Goal: Navigation & Orientation: Find specific page/section

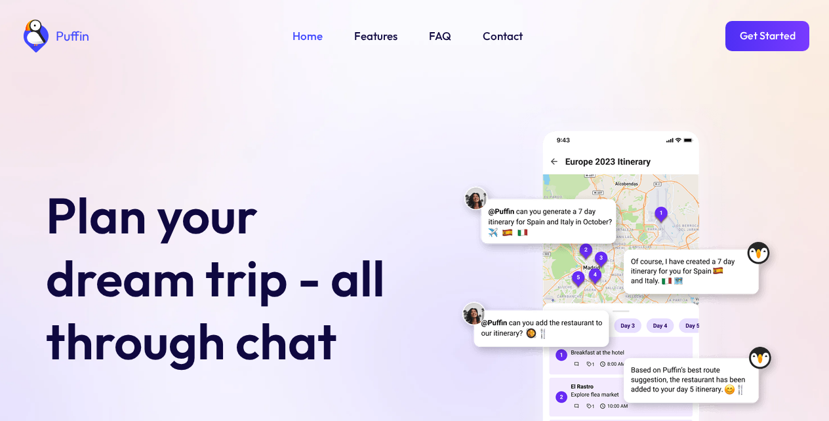
click at [767, 36] on link "Get Started" at bounding box center [767, 36] width 84 height 30
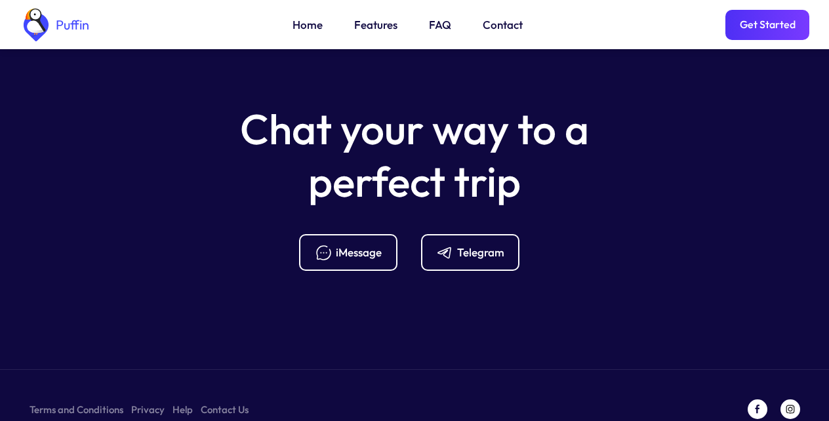
scroll to position [5197, 0]
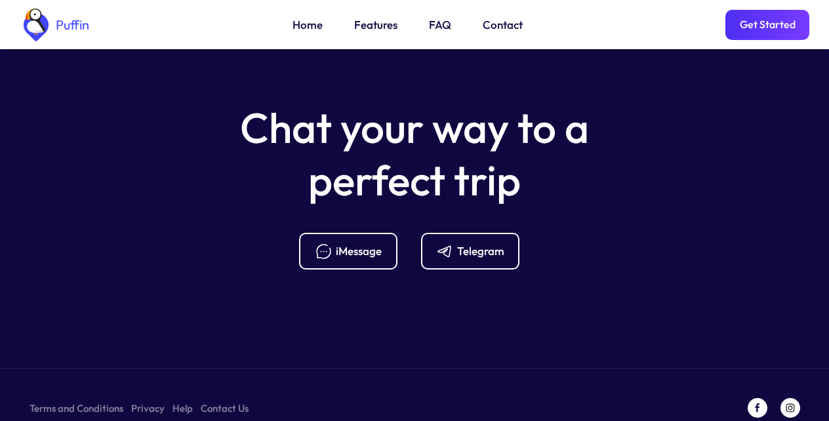
click at [437, 27] on link "FAQ" at bounding box center [440, 24] width 22 height 17
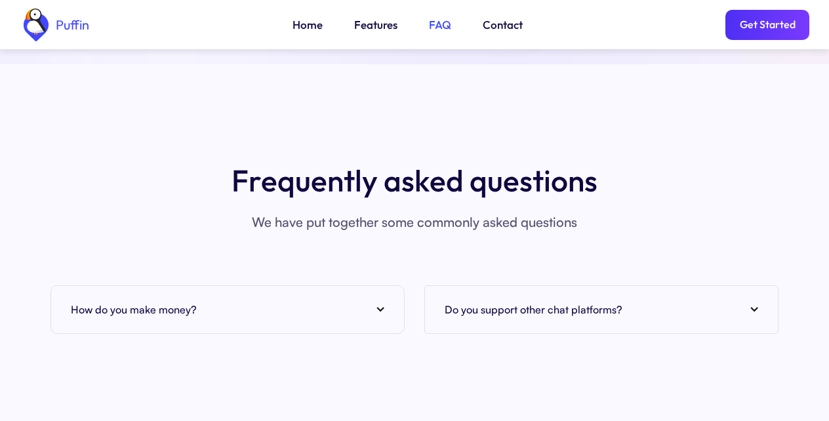
scroll to position [4783, 0]
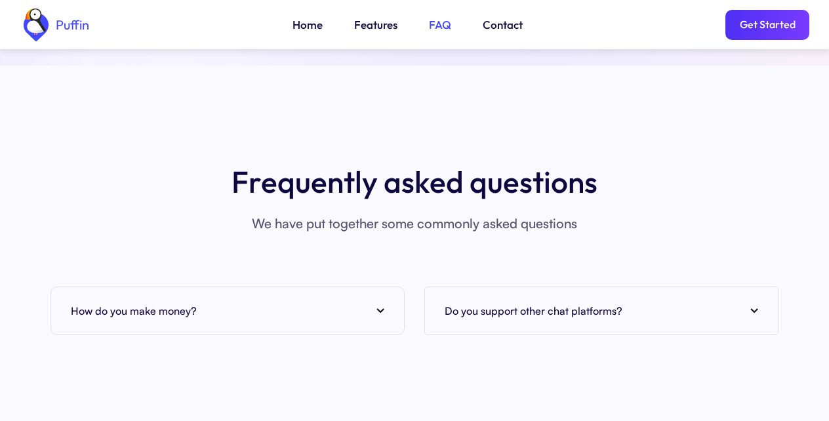
click at [221, 301] on div "How do you make money?" at bounding box center [227, 311] width 313 height 20
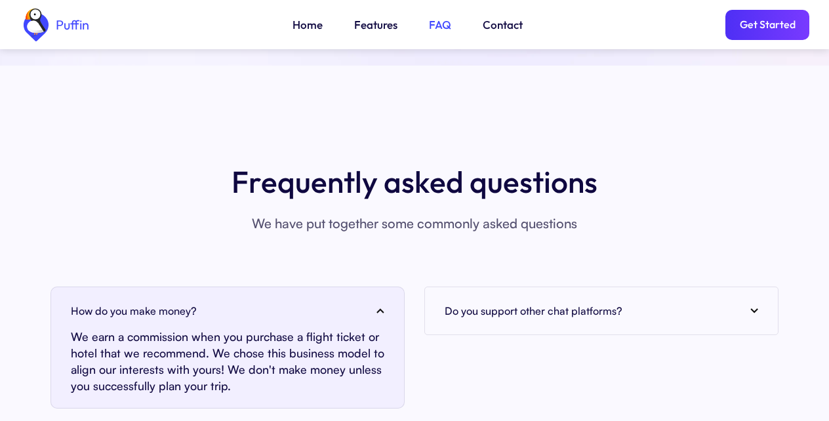
click at [373, 27] on link "Features" at bounding box center [375, 24] width 43 height 17
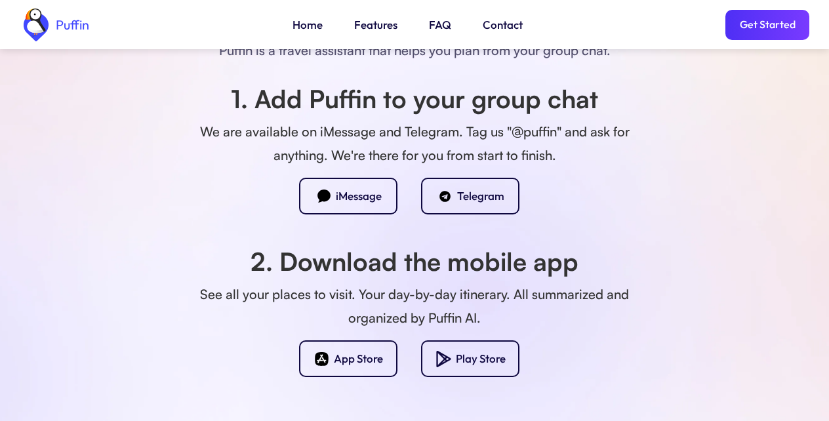
scroll to position [1157, 0]
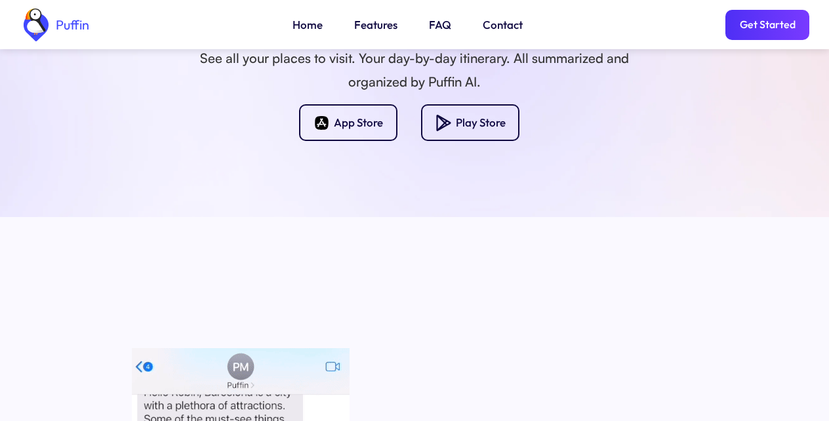
click at [305, 27] on link "Home" at bounding box center [307, 24] width 30 height 17
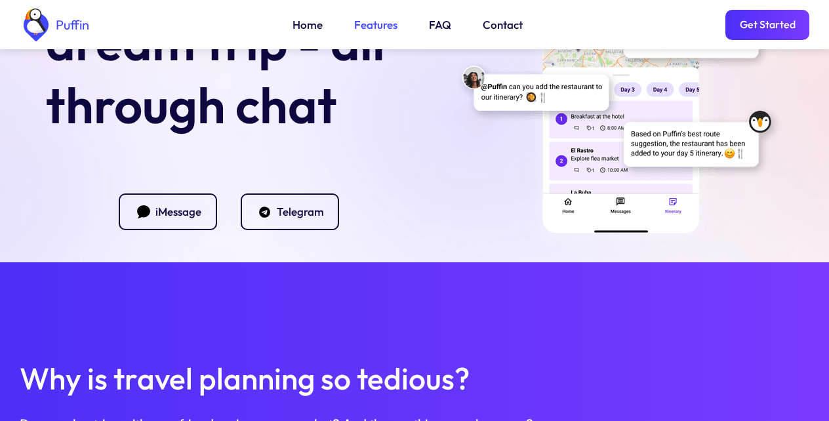
scroll to position [472, 0]
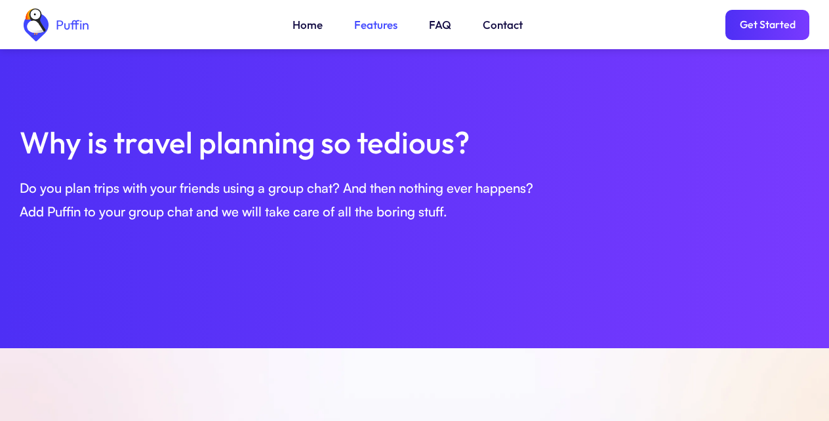
click at [767, 27] on link "Get Started" at bounding box center [767, 25] width 84 height 30
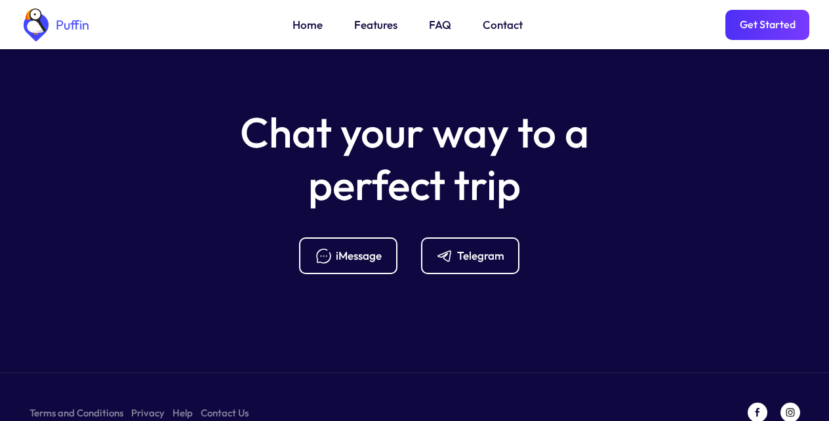
scroll to position [5270, 0]
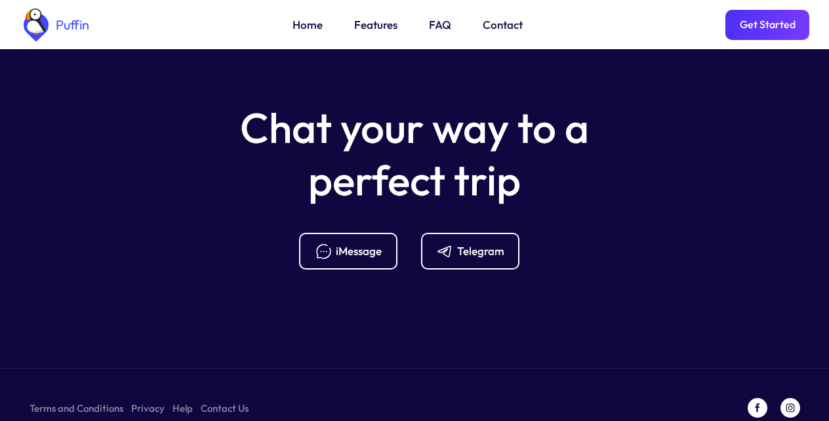
click at [71, 400] on link "Terms and Conditions" at bounding box center [77, 408] width 94 height 16
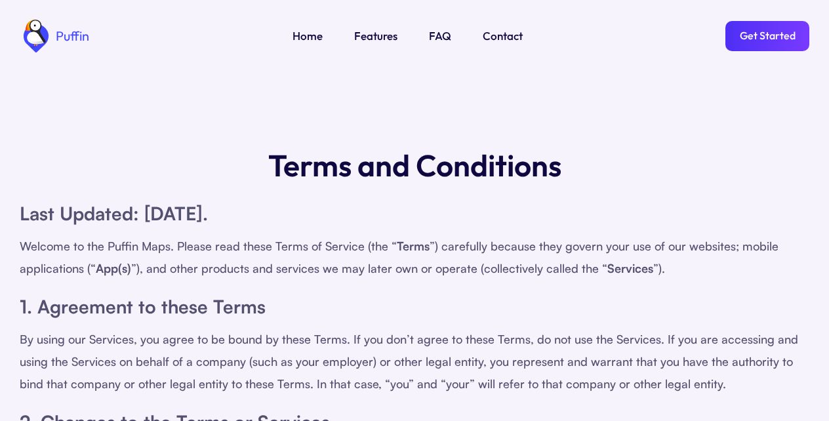
click at [437, 36] on link "FAQ" at bounding box center [440, 36] width 22 height 17
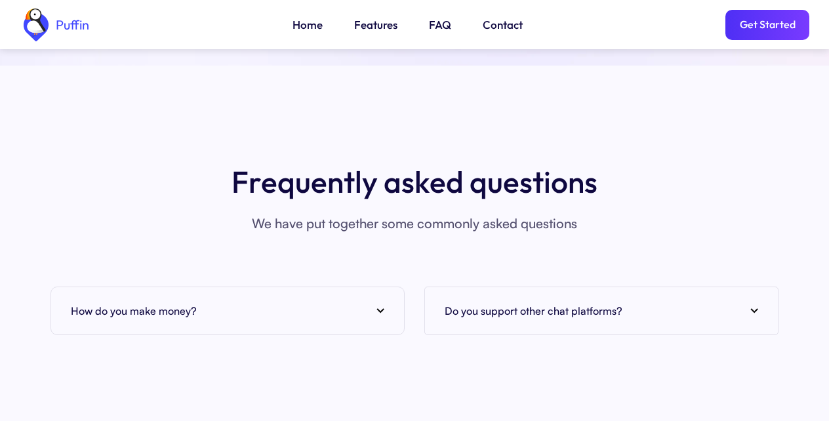
scroll to position [5019, 0]
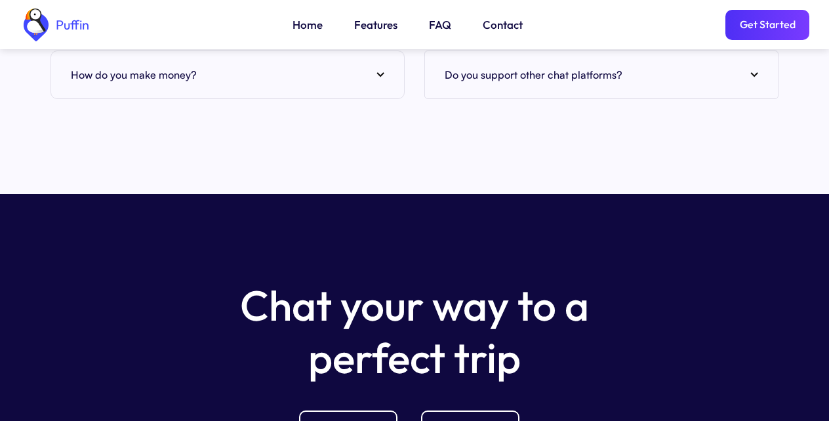
click at [500, 27] on link "Contact" at bounding box center [503, 24] width 40 height 17
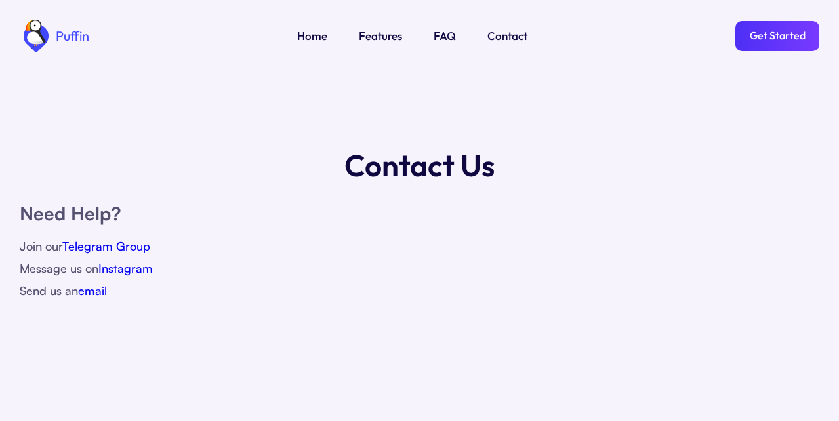
click at [767, 36] on link "Get Started" at bounding box center [777, 36] width 84 height 30
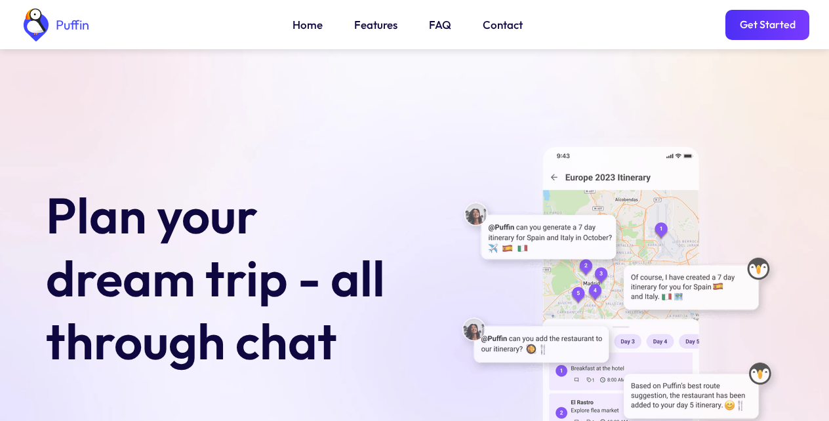
scroll to position [5197, 0]
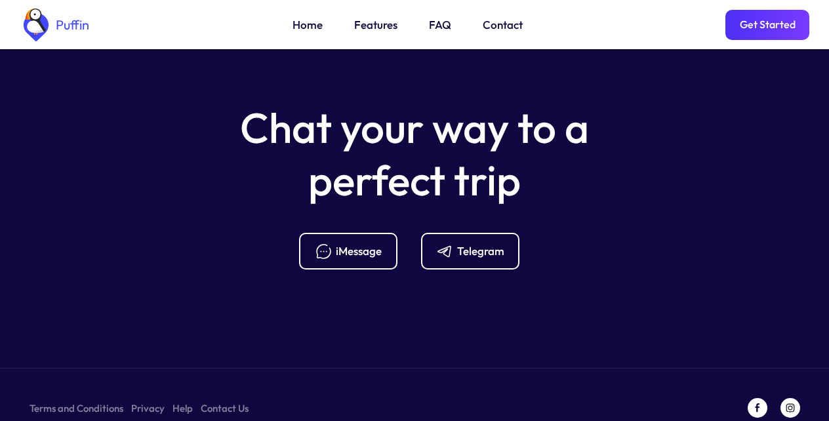
click at [221, 297] on section "Chat your way to a perfect trip iMessage Telegram Terms and Conditions Privacy …" at bounding box center [414, 231] width 829 height 431
click at [467, 244] on div "Telegram" at bounding box center [480, 251] width 47 height 14
